Goal: Information Seeking & Learning: Learn about a topic

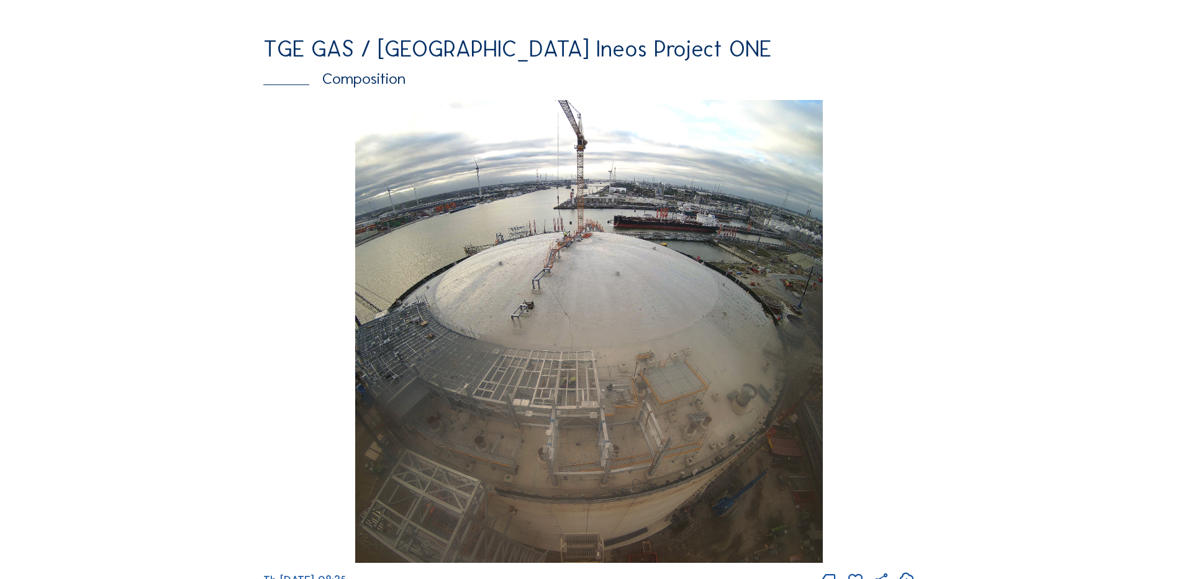
scroll to position [1727, 0]
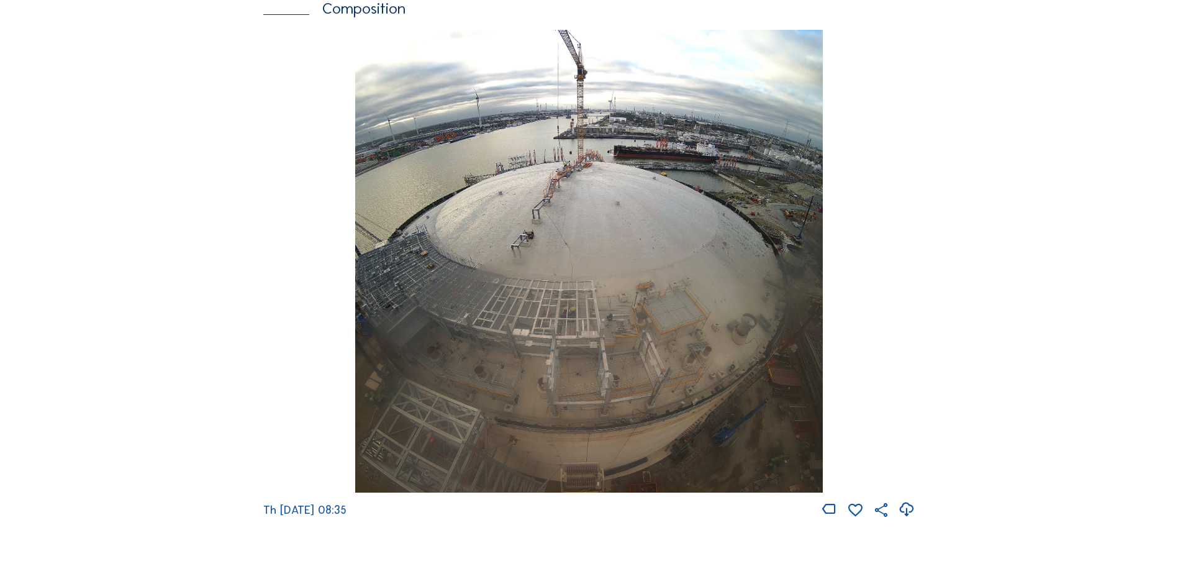
click at [389, 364] on img at bounding box center [588, 261] width 467 height 463
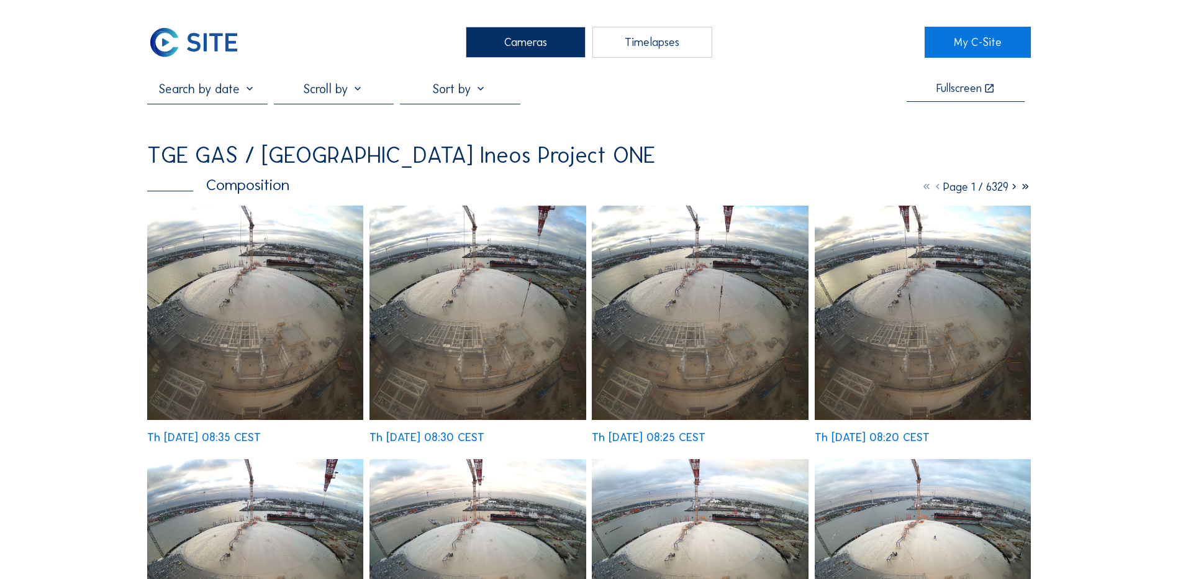
click at [258, 459] on div "Th [DATE] 08:15 CEST" at bounding box center [255, 577] width 216 height 237
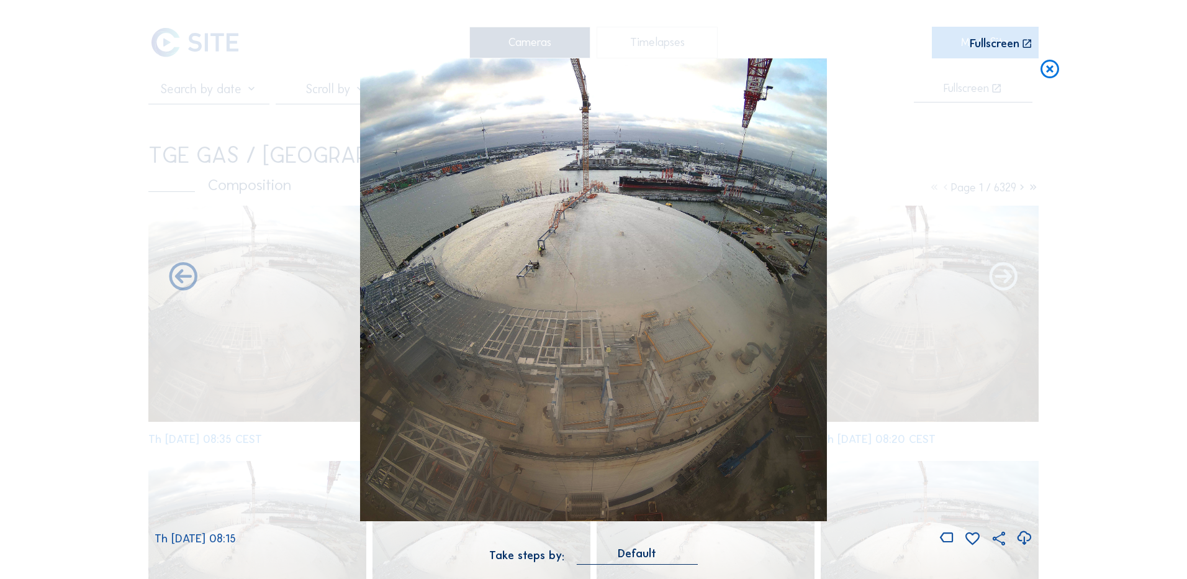
click at [1004, 281] on icon at bounding box center [1004, 278] width 34 height 34
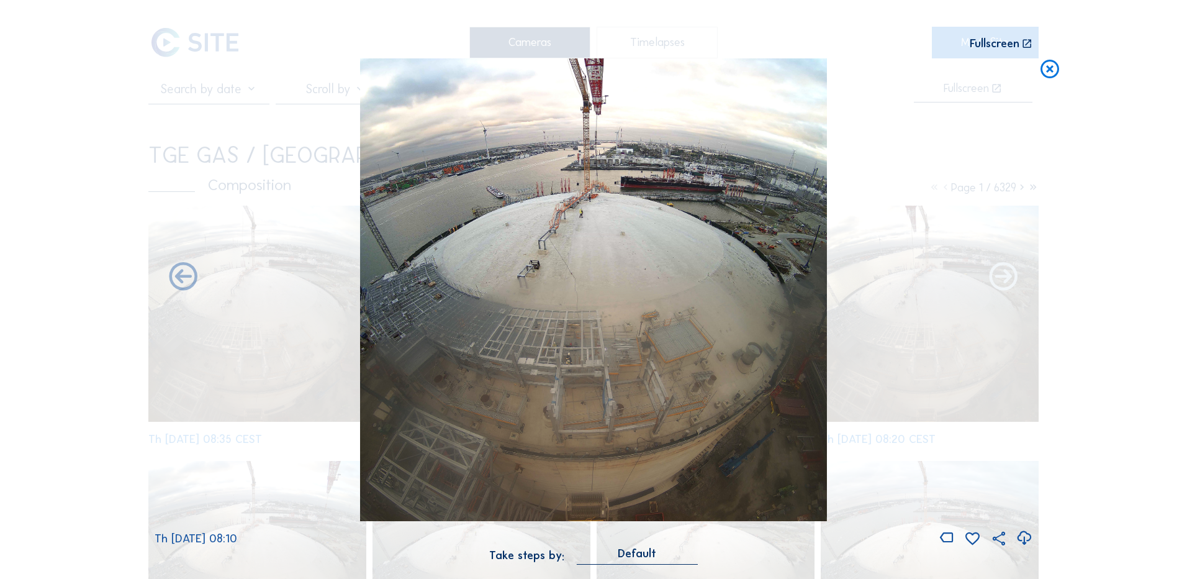
click at [1004, 280] on icon at bounding box center [1004, 278] width 34 height 34
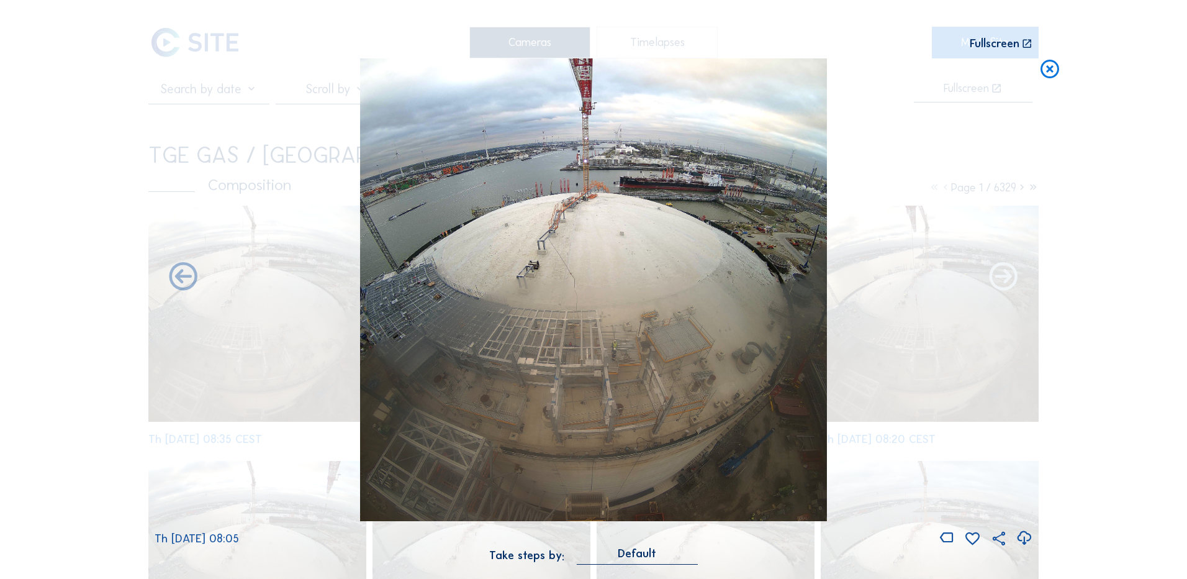
click at [1004, 280] on icon at bounding box center [1004, 278] width 34 height 34
click at [1001, 278] on icon at bounding box center [1004, 278] width 34 height 34
click at [175, 279] on icon at bounding box center [183, 278] width 34 height 34
click at [186, 283] on icon at bounding box center [183, 278] width 34 height 34
click at [1053, 69] on icon at bounding box center [1050, 69] width 22 height 23
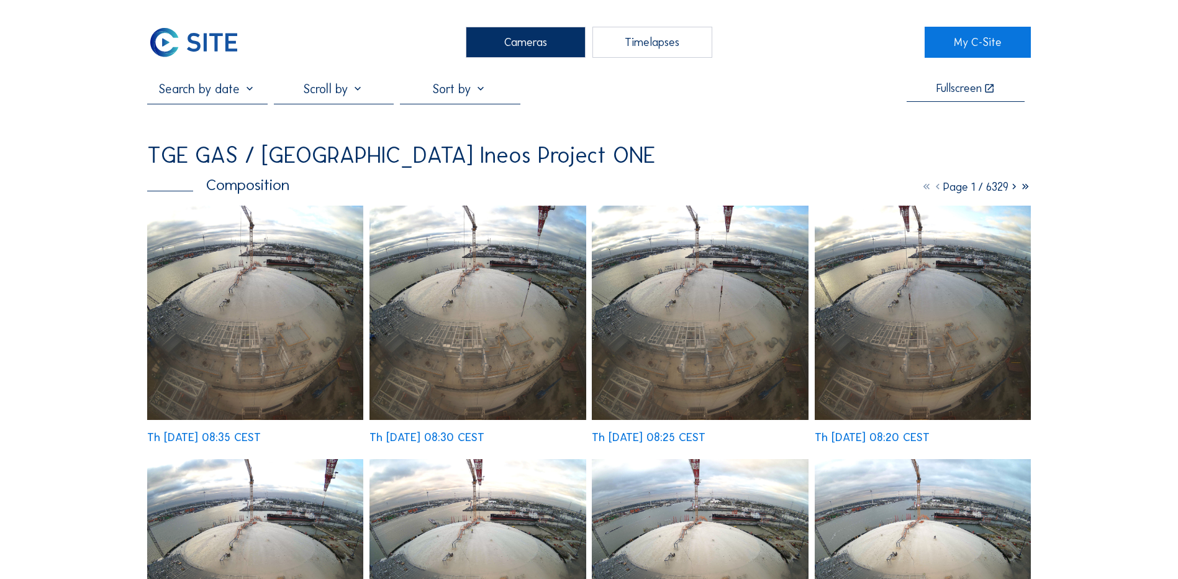
click at [235, 339] on img at bounding box center [255, 313] width 216 height 214
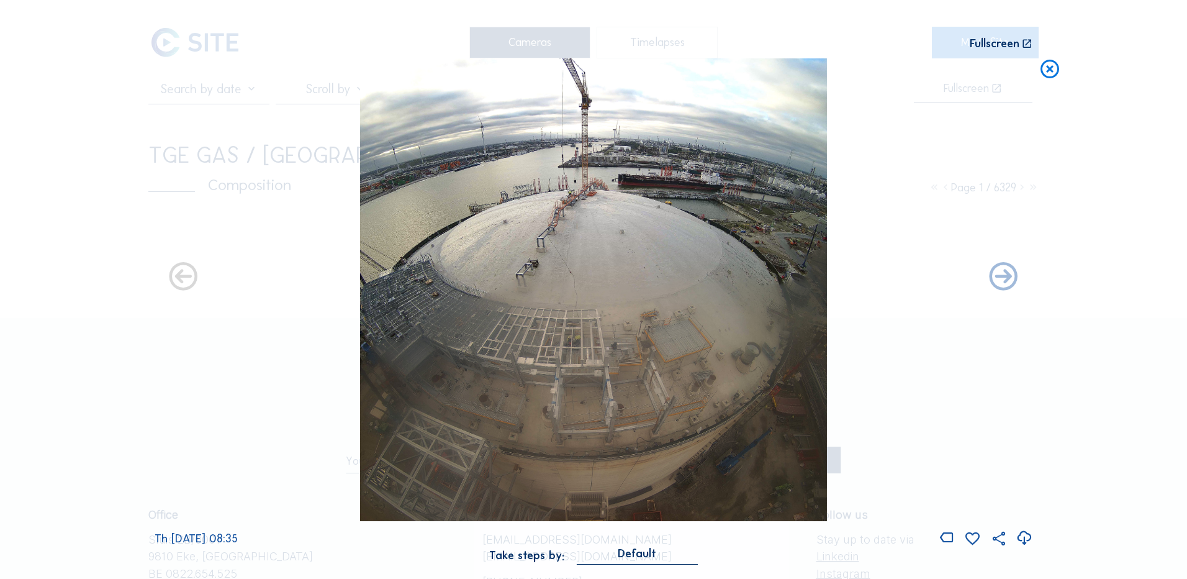
click at [1023, 537] on icon at bounding box center [1024, 538] width 17 height 20
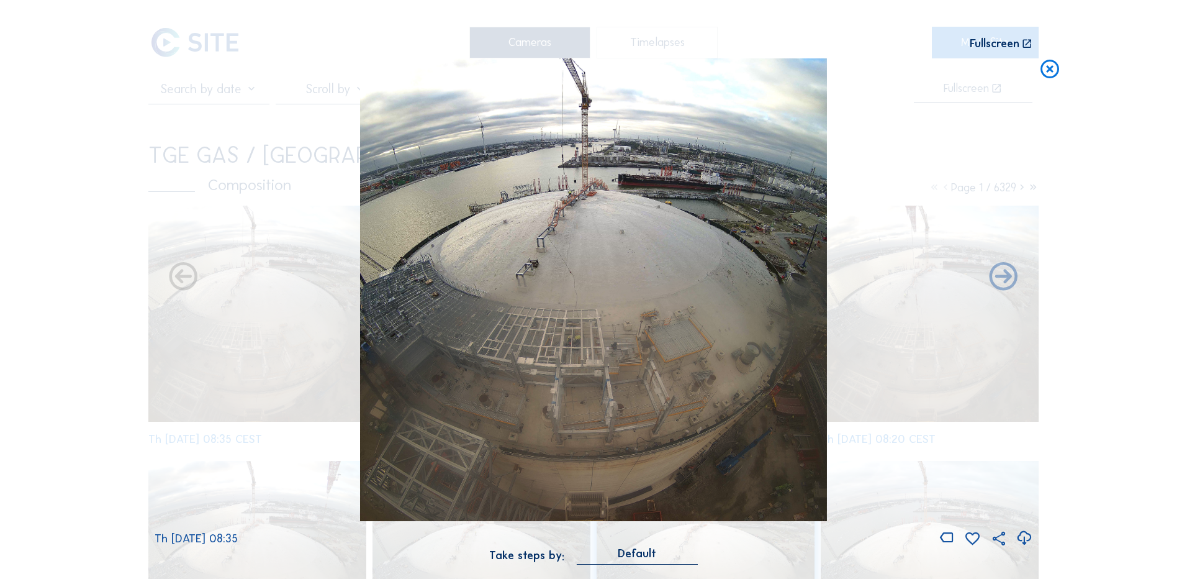
click at [1117, 296] on div "Scroll to travel through time | Press 'Alt' Button + Scroll to Zoom | Click and…" at bounding box center [593, 289] width 1187 height 579
click at [1051, 71] on icon at bounding box center [1050, 69] width 22 height 23
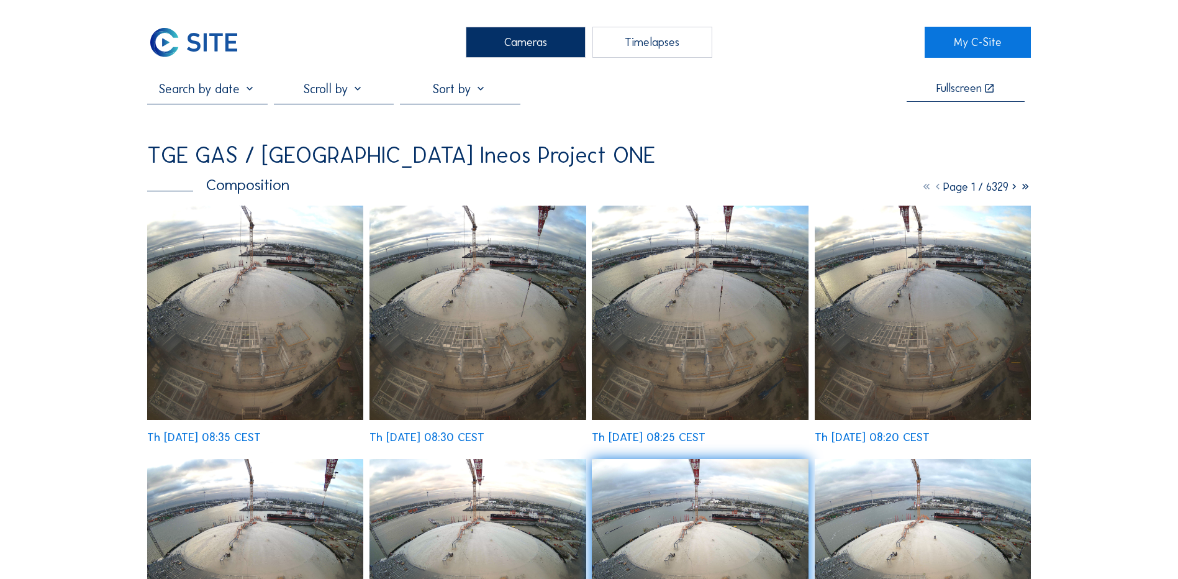
click at [513, 45] on div "Cameras" at bounding box center [526, 42] width 120 height 31
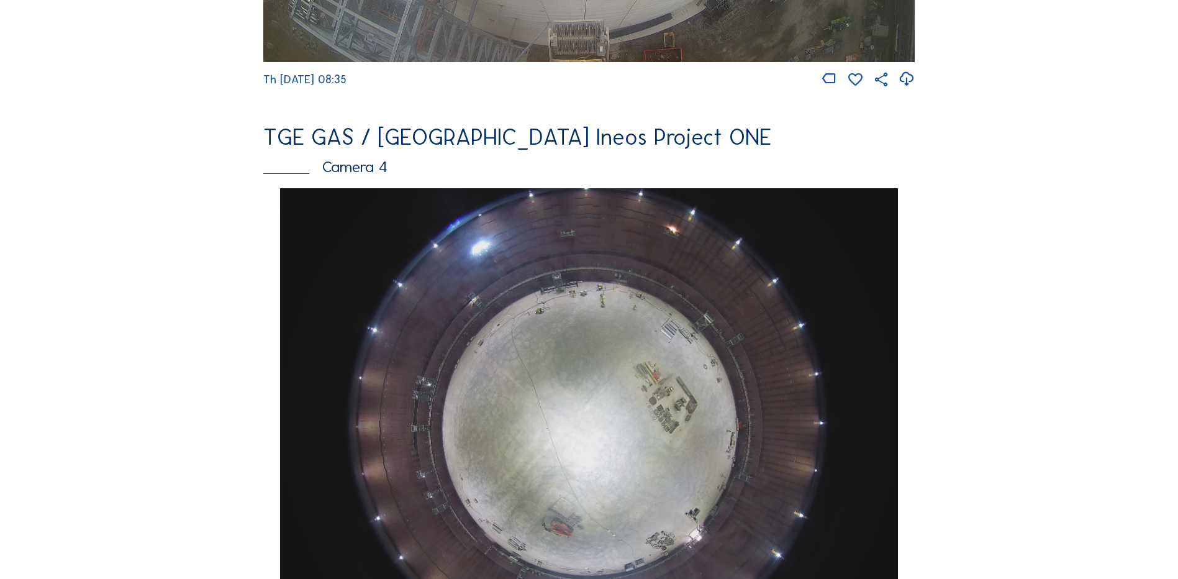
scroll to position [994, 0]
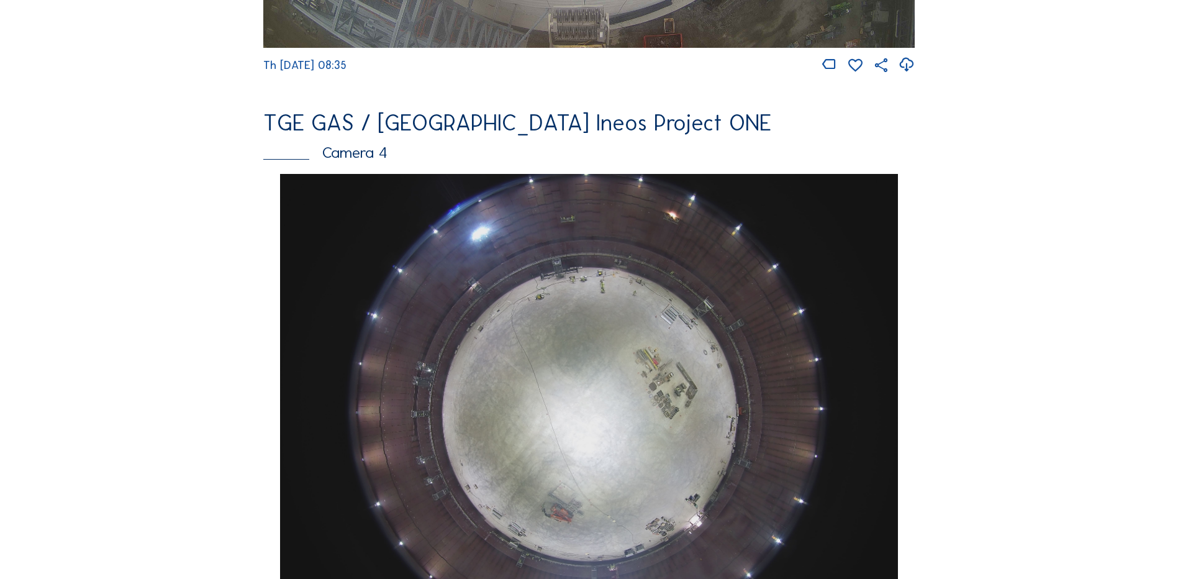
click at [429, 451] on img at bounding box center [588, 405] width 617 height 463
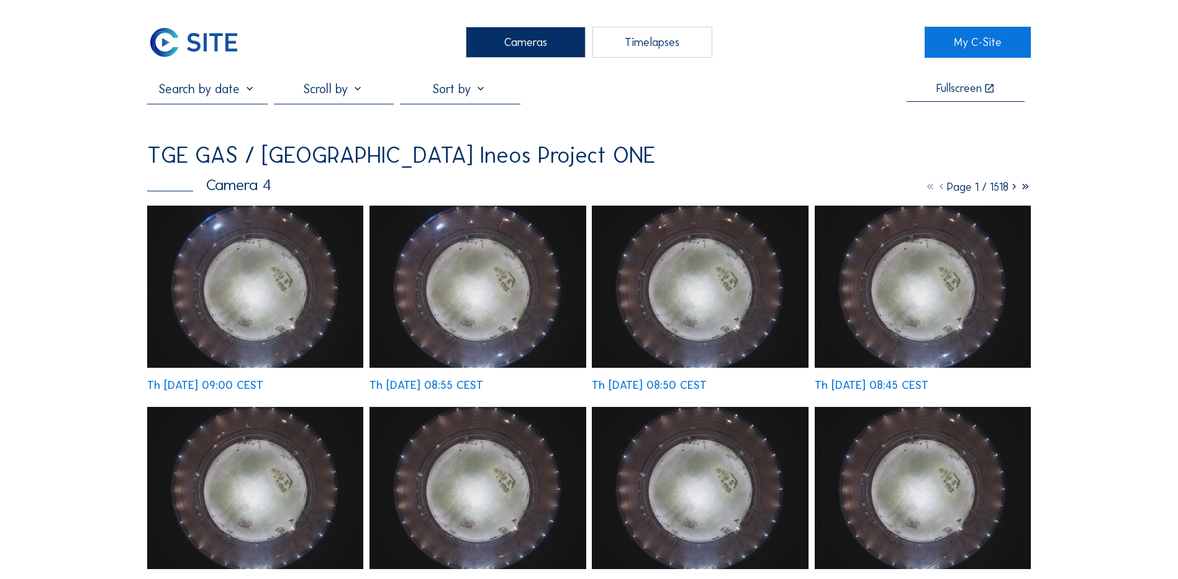
click at [254, 302] on img at bounding box center [255, 287] width 216 height 162
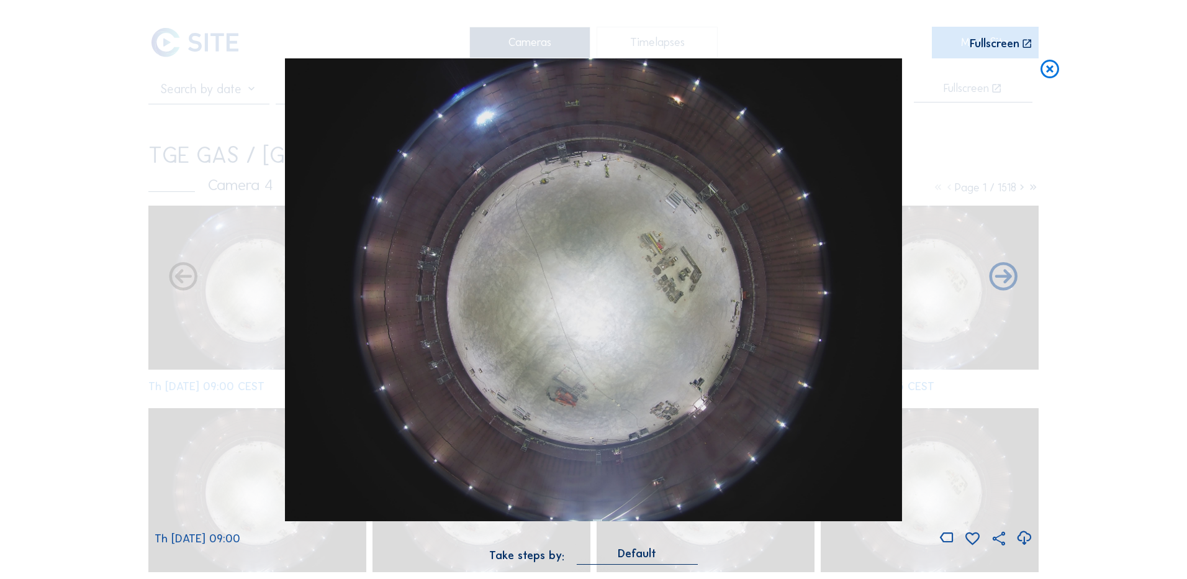
click at [1024, 538] on icon at bounding box center [1024, 538] width 17 height 20
click at [1129, 380] on div "Scroll to travel through time | Press 'Alt' Button + Scroll to Zoom | Click and…" at bounding box center [593, 289] width 1187 height 579
click at [1054, 68] on icon at bounding box center [1050, 69] width 22 height 23
